Goal: Task Accomplishment & Management: Use online tool/utility

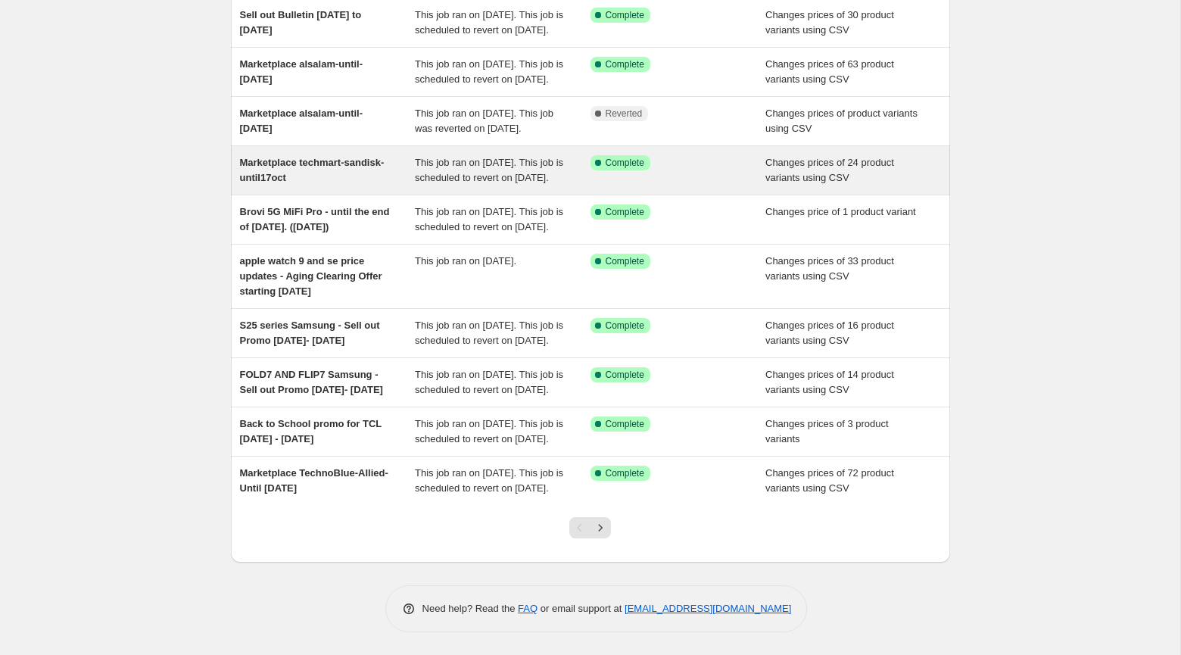
scroll to position [220, 0]
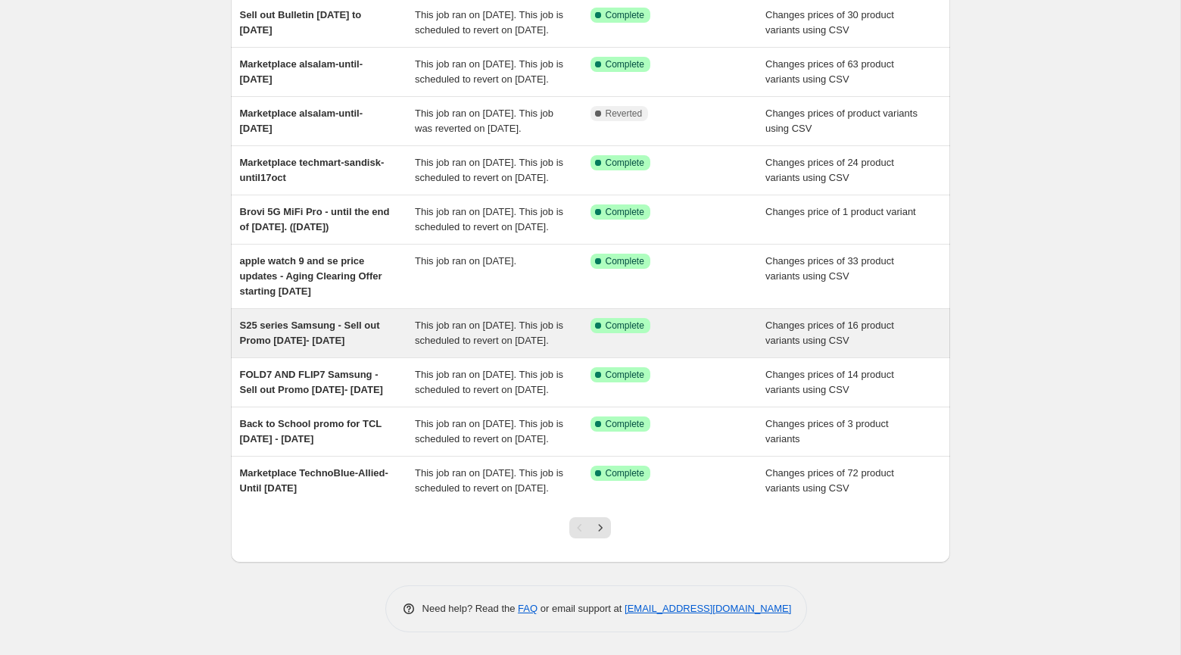
click at [338, 333] on span "S25 series Samsung - Sell out Promo [DATE]- [DATE]" at bounding box center [310, 333] width 140 height 26
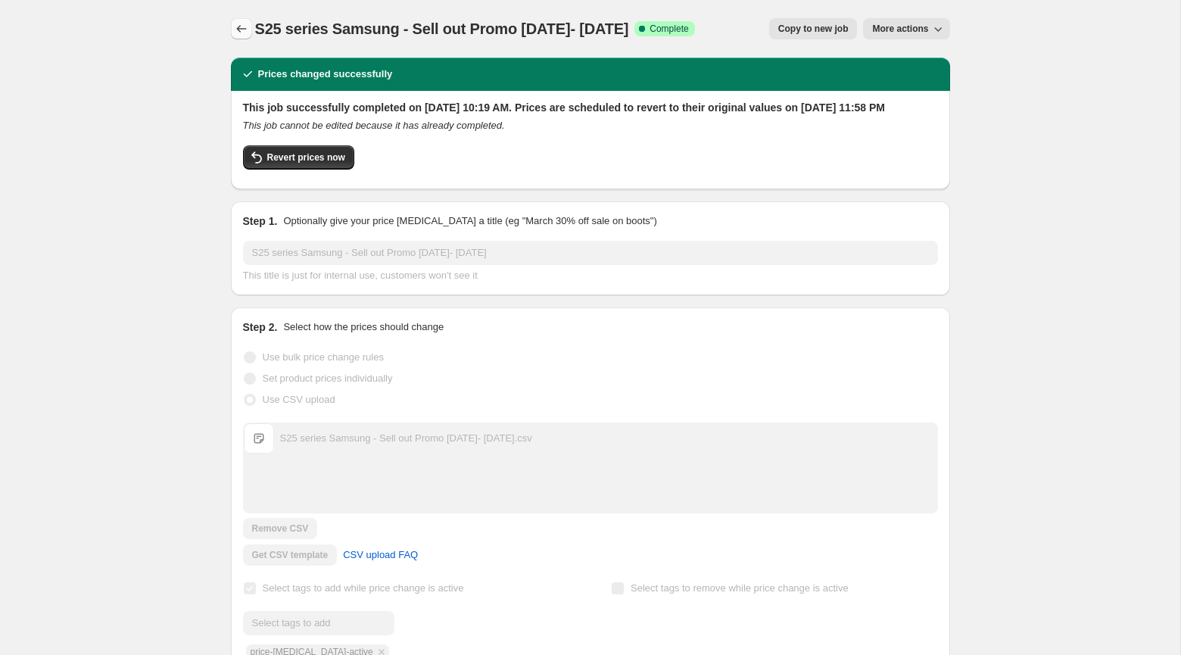
click at [245, 21] on button "Price change jobs" at bounding box center [241, 28] width 21 height 21
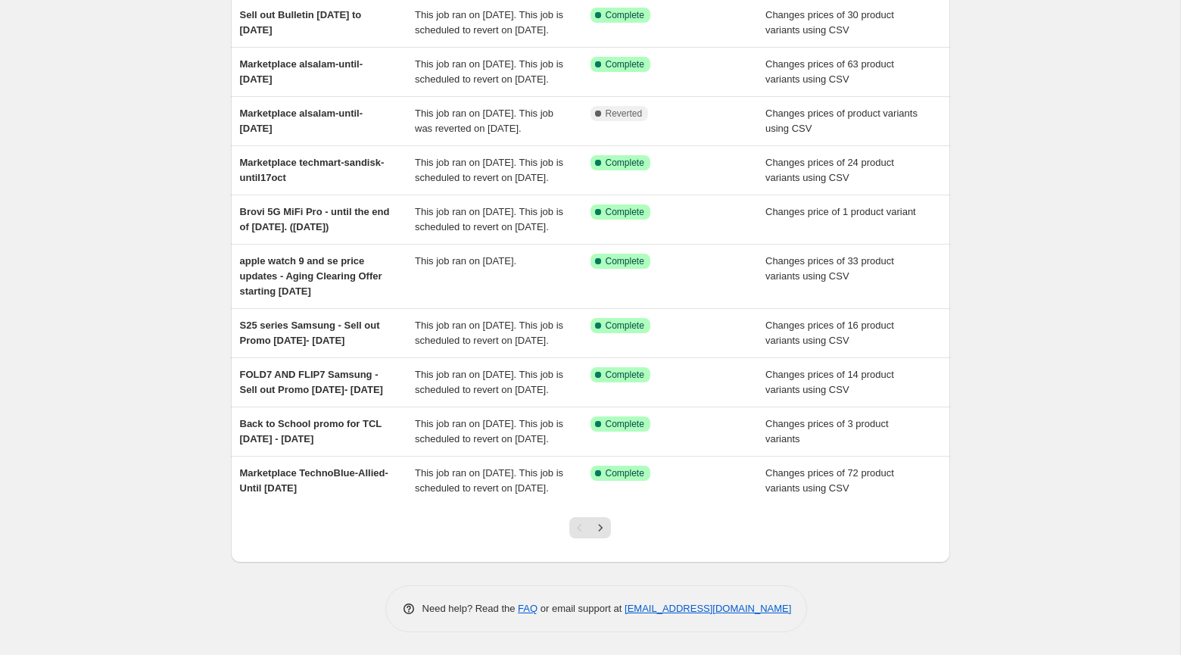
scroll to position [201, 0]
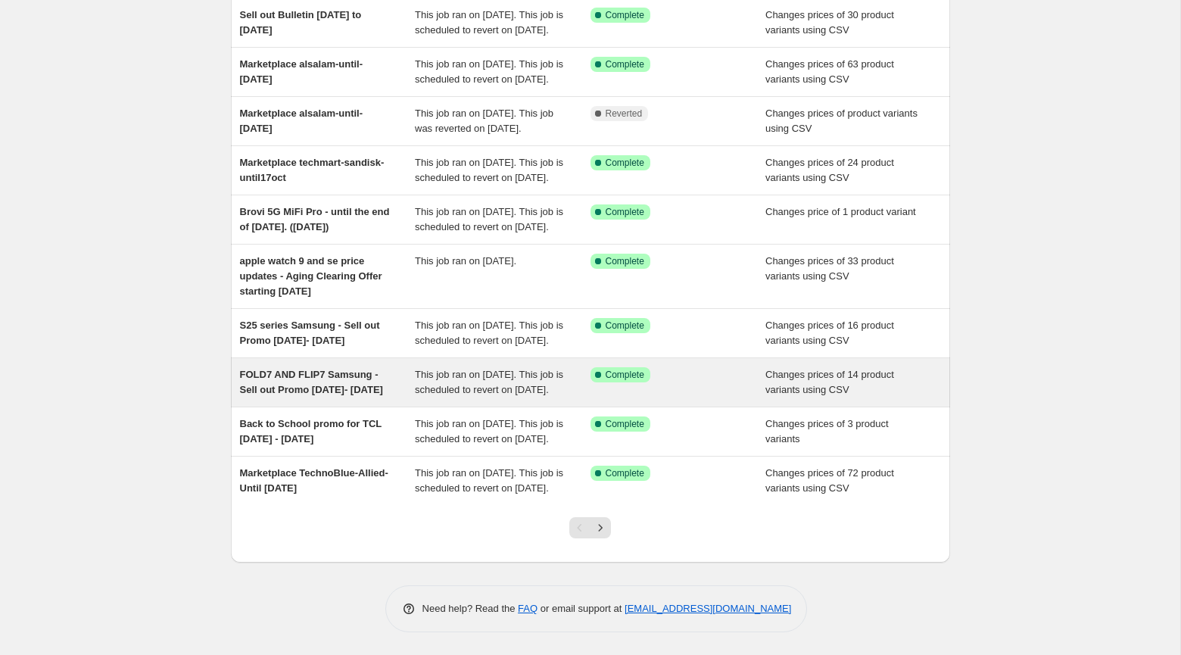
click at [348, 395] on span "FOLD7 AND FLIP7 Samsung - Sell out Promo [DATE]- [DATE]" at bounding box center [311, 382] width 143 height 26
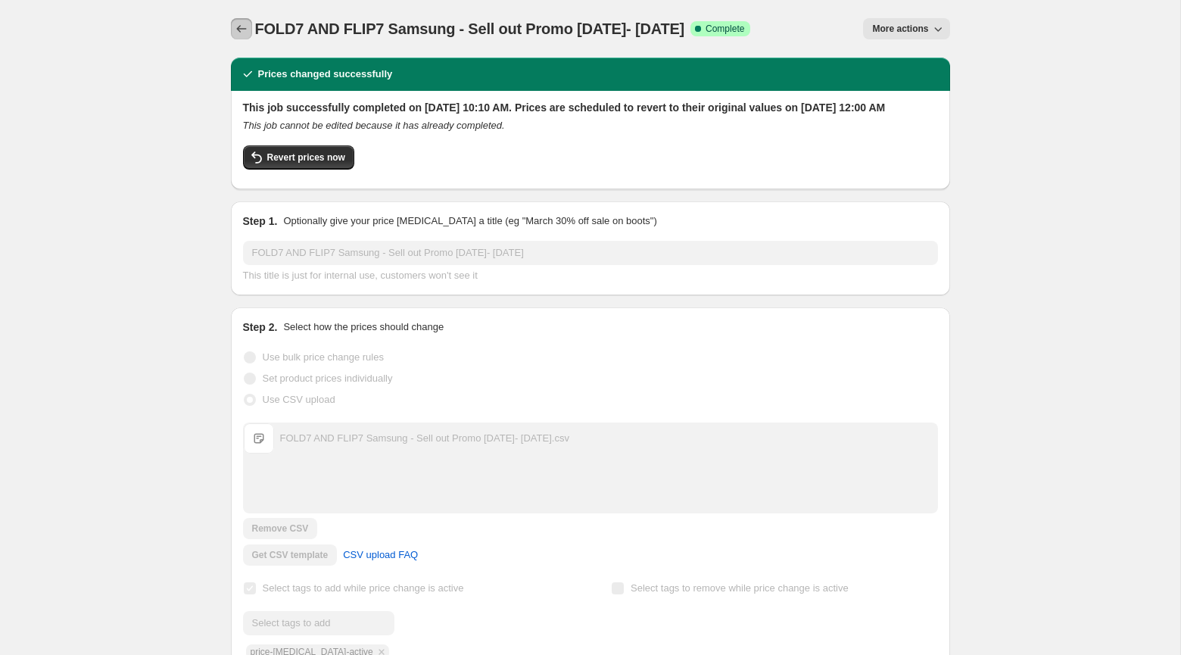
click at [247, 23] on icon "Price change jobs" at bounding box center [241, 28] width 15 height 15
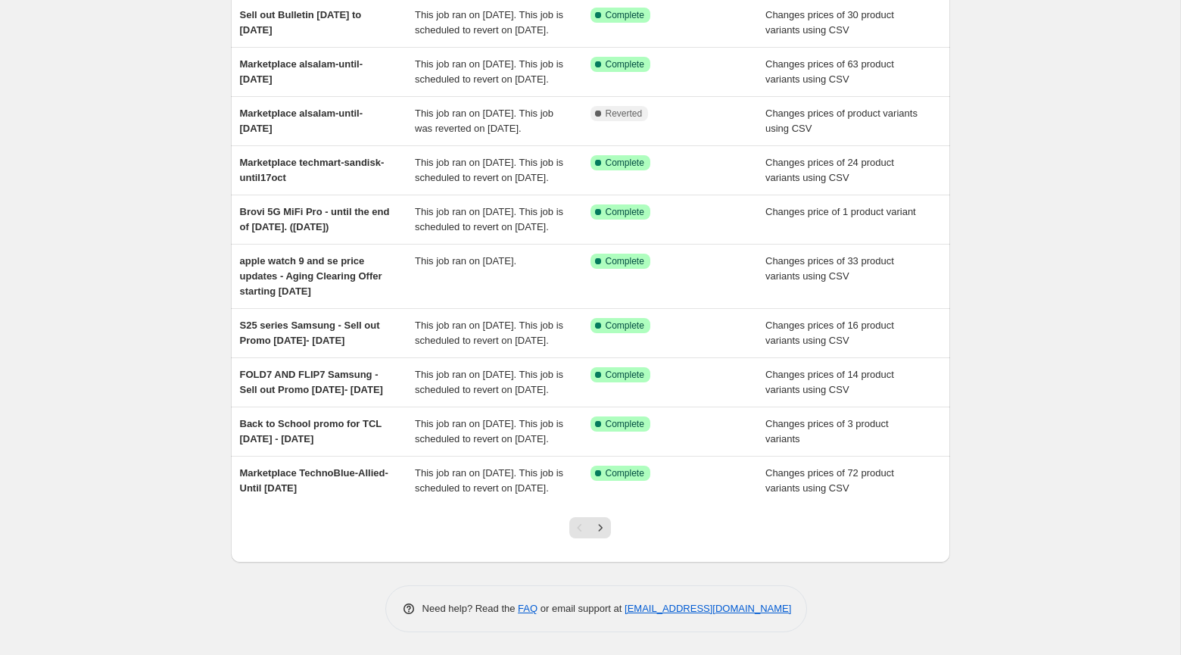
scroll to position [184, 0]
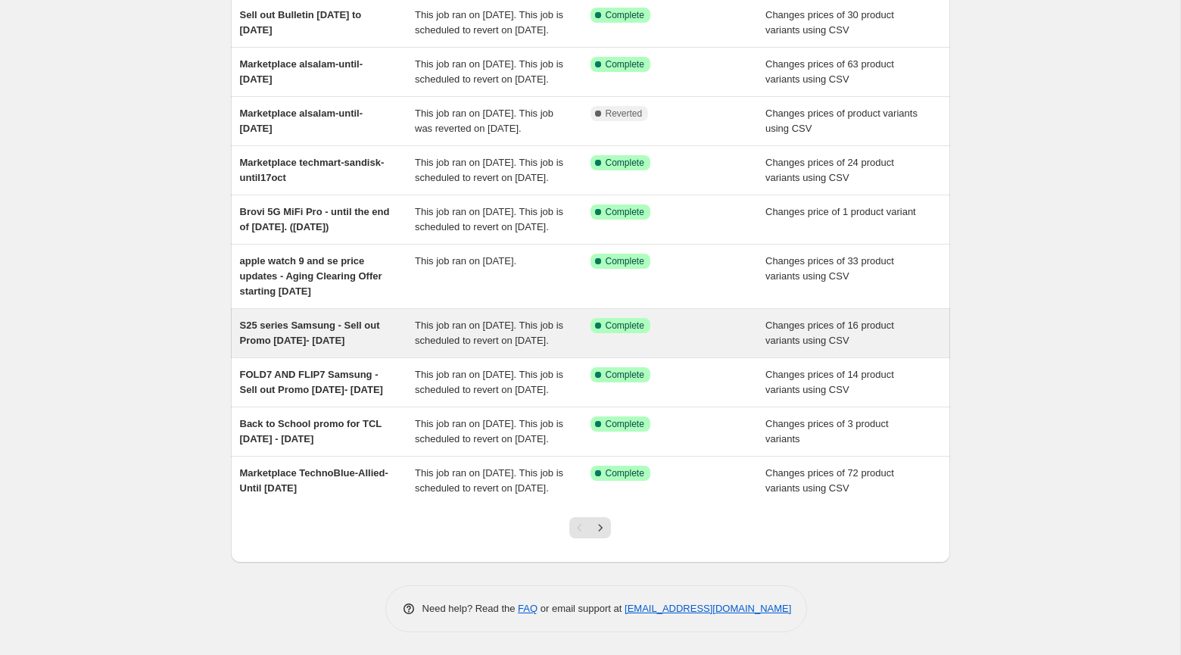
click at [348, 346] on span "S25 series Samsung - Sell out Promo [DATE]- [DATE]" at bounding box center [310, 333] width 140 height 26
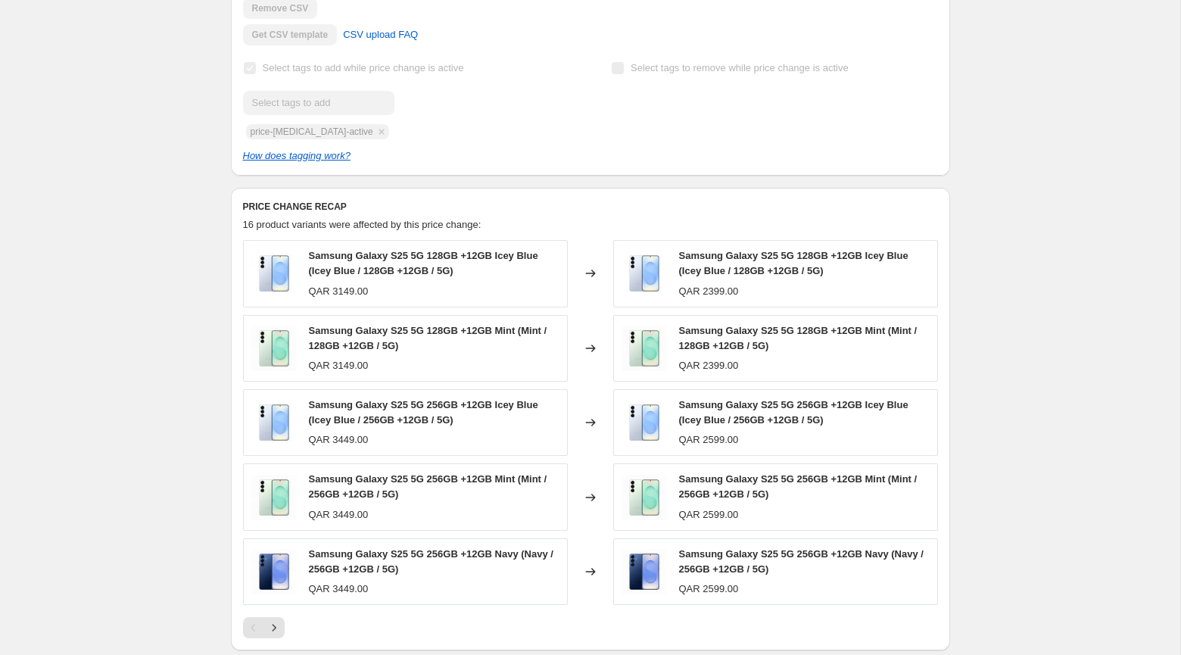
scroll to position [516, 0]
